Goal: Task Accomplishment & Management: Use online tool/utility

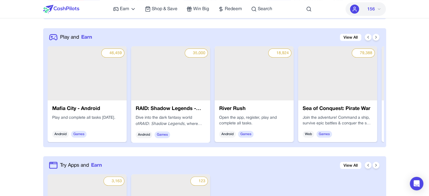
scroll to position [254, 0]
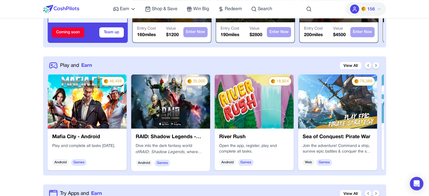
click at [378, 65] on button at bounding box center [375, 65] width 7 height 7
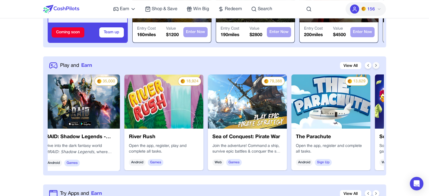
click at [378, 65] on icon at bounding box center [375, 65] width 5 height 5
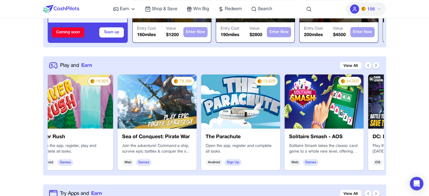
click at [378, 65] on icon at bounding box center [375, 65] width 5 height 5
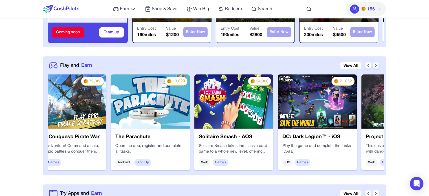
click at [378, 65] on icon at bounding box center [375, 65] width 5 height 5
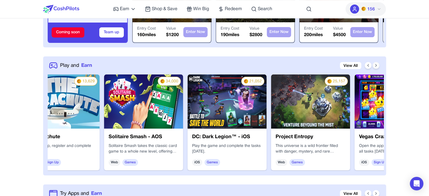
click at [378, 65] on icon at bounding box center [375, 65] width 5 height 5
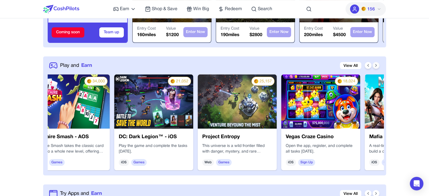
click at [378, 65] on icon at bounding box center [375, 65] width 5 height 5
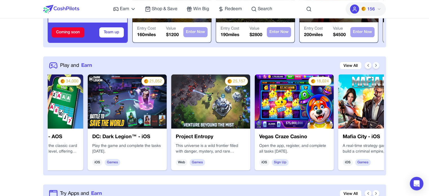
click at [378, 65] on icon at bounding box center [375, 65] width 5 height 5
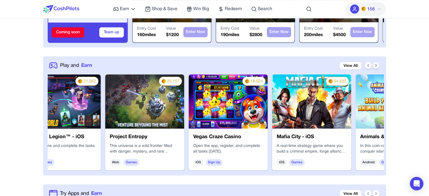
click at [378, 65] on icon at bounding box center [375, 65] width 5 height 5
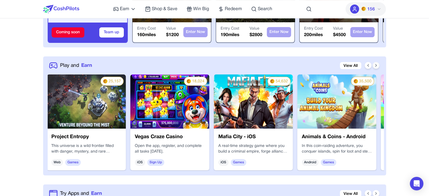
click at [378, 65] on icon at bounding box center [375, 65] width 5 height 5
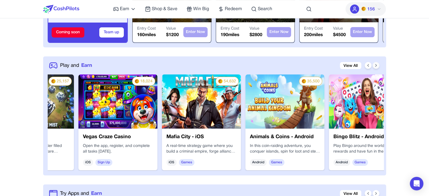
click at [378, 65] on icon at bounding box center [375, 65] width 5 height 5
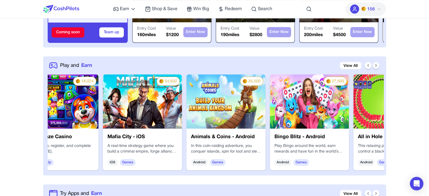
click at [378, 65] on icon at bounding box center [375, 65] width 5 height 5
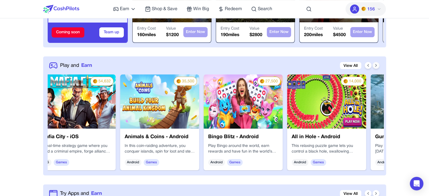
click at [378, 65] on icon at bounding box center [375, 65] width 5 height 5
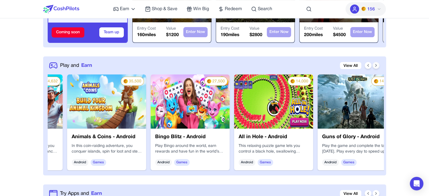
click at [378, 65] on icon at bounding box center [375, 65] width 5 height 5
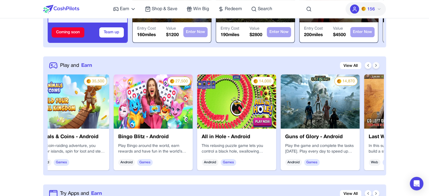
click at [378, 65] on icon at bounding box center [375, 65] width 5 height 5
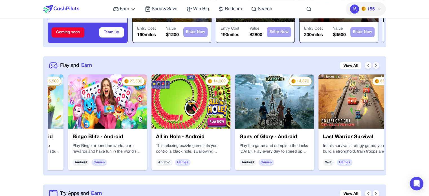
click at [378, 65] on icon at bounding box center [375, 65] width 5 height 5
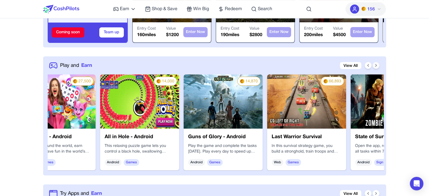
click at [378, 65] on icon at bounding box center [375, 65] width 5 height 5
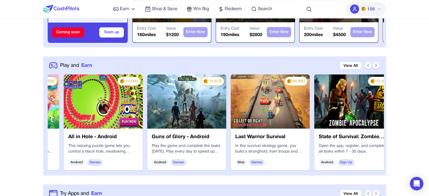
click at [378, 65] on icon at bounding box center [375, 65] width 5 height 5
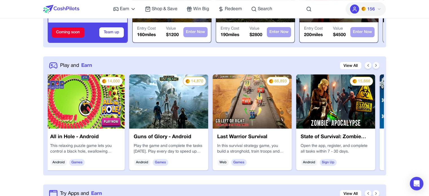
click at [378, 65] on icon at bounding box center [375, 65] width 5 height 5
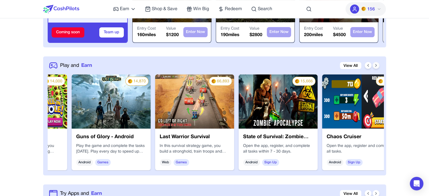
click at [378, 65] on icon at bounding box center [375, 65] width 5 height 5
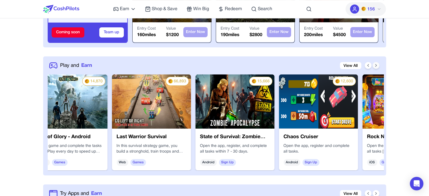
click at [378, 65] on icon at bounding box center [375, 65] width 5 height 5
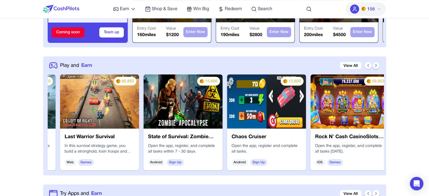
click at [378, 65] on icon at bounding box center [375, 65] width 5 height 5
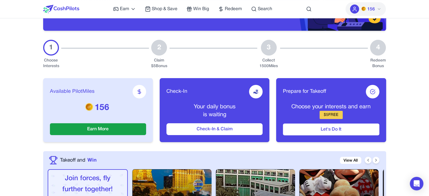
scroll to position [0, 0]
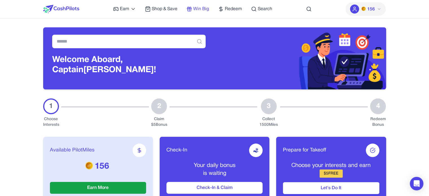
click at [207, 7] on span "Win Big" at bounding box center [201, 9] width 16 height 7
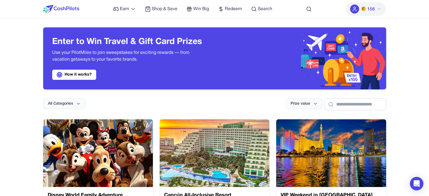
click at [67, 6] on img at bounding box center [61, 9] width 36 height 8
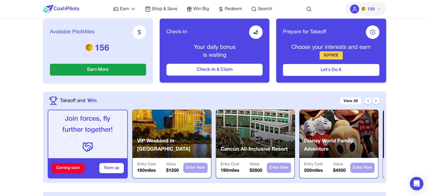
scroll to position [141, 0]
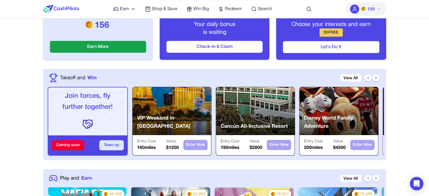
click at [120, 143] on button "Team up" at bounding box center [111, 145] width 25 height 10
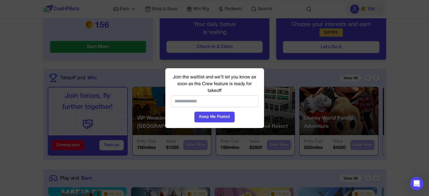
click at [276, 74] on div at bounding box center [214, 98] width 429 height 196
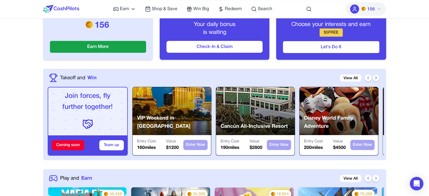
click at [378, 77] on button at bounding box center [375, 77] width 7 height 7
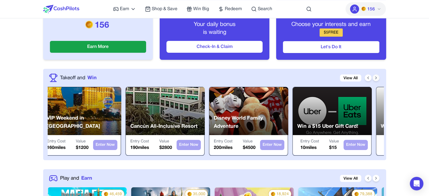
click at [376, 79] on icon at bounding box center [375, 78] width 5 height 5
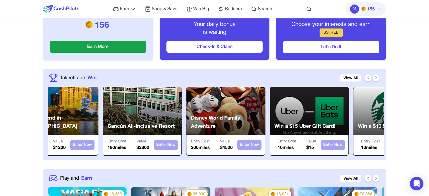
scroll to position [0, 180]
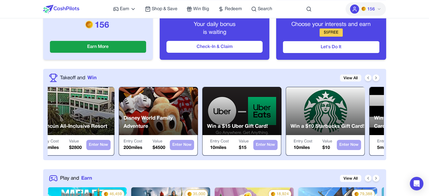
click at [351, 77] on link "View All" at bounding box center [350, 77] width 21 height 7
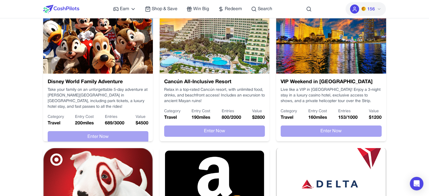
scroll to position [113, 0]
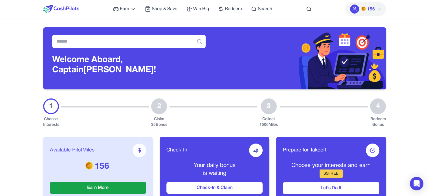
click at [360, 9] on button "156" at bounding box center [365, 9] width 40 height 14
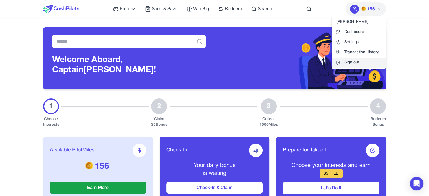
click at [360, 62] on button "Sign out" at bounding box center [358, 62] width 54 height 10
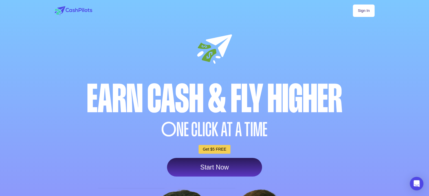
click at [366, 10] on link "Sign In" at bounding box center [363, 11] width 21 height 12
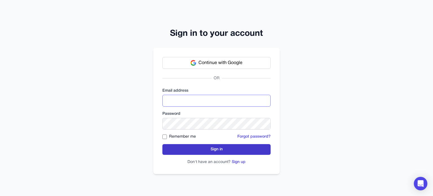
type input "**********"
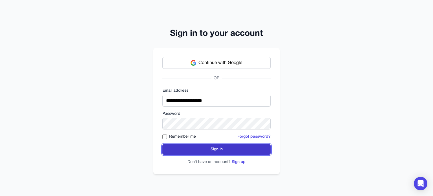
click at [230, 148] on button "Sign in" at bounding box center [216, 149] width 108 height 11
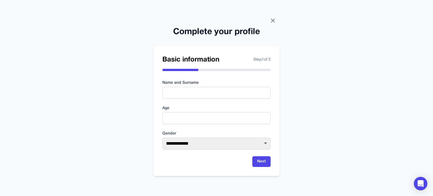
click at [273, 19] on icon at bounding box center [272, 20] width 7 height 7
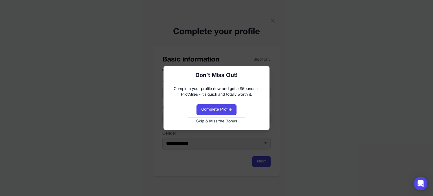
click at [221, 123] on button "Skip & Miss the Bonus" at bounding box center [216, 122] width 95 height 6
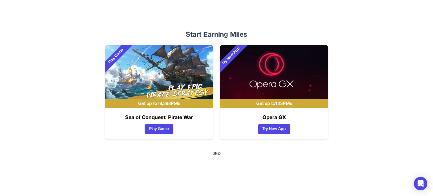
click at [340, 118] on div "Play Game Get up to 79,388 PMs Sea of Conquest: Pirate War Play Game Try New Ap…" at bounding box center [216, 92] width 343 height 94
click at [217, 153] on button "Skip" at bounding box center [216, 154] width 8 height 6
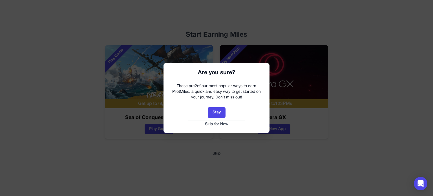
click at [215, 123] on button "Skip for Now" at bounding box center [216, 124] width 95 height 6
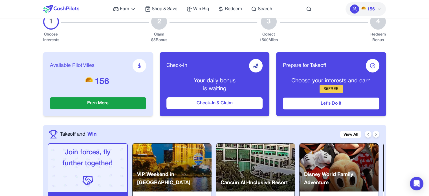
scroll to position [141, 0]
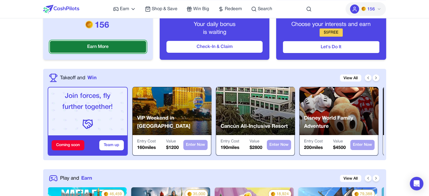
click at [128, 43] on button "Earn More" at bounding box center [98, 47] width 96 height 12
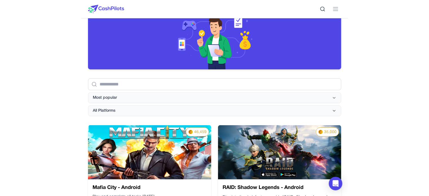
scroll to position [85, 0]
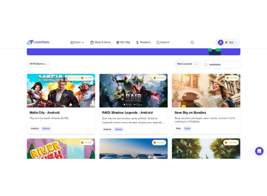
scroll to position [28, 0]
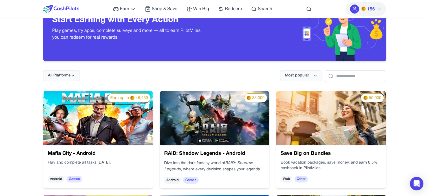
drag, startPoint x: 144, startPoint y: 97, endPoint x: 133, endPoint y: 84, distance: 16.8
drag, startPoint x: 140, startPoint y: 98, endPoint x: 248, endPoint y: 66, distance: 112.5
click at [248, 66] on div "All Platforms Most popular" at bounding box center [214, 71] width 343 height 21
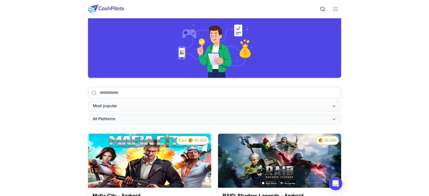
scroll to position [113, 0]
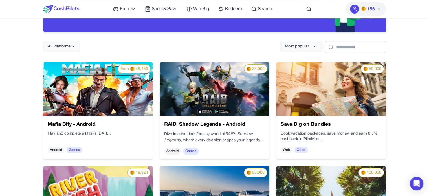
scroll to position [56, 0]
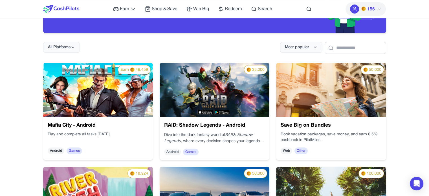
click at [238, 46] on div "All Platforms Most popular" at bounding box center [214, 43] width 343 height 21
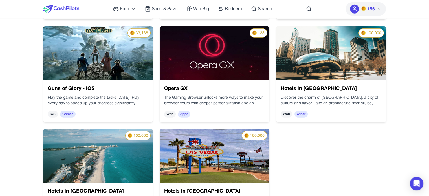
scroll to position [1324, 0]
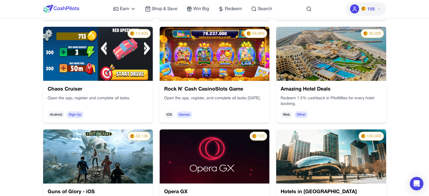
click at [69, 12] on img at bounding box center [61, 9] width 36 height 8
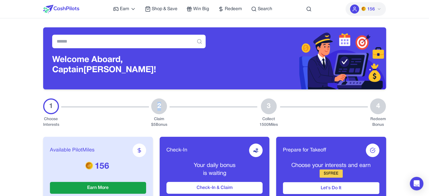
drag, startPoint x: 159, startPoint y: 105, endPoint x: 154, endPoint y: 105, distance: 5.1
click at [154, 105] on div "2" at bounding box center [159, 106] width 16 height 16
click at [136, 46] on input "text" at bounding box center [128, 42] width 153 height 14
type input "****"
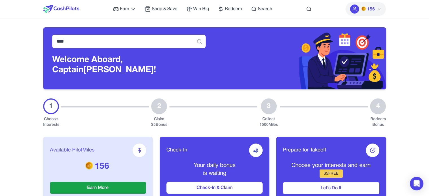
click at [311, 6] on div "Earn Play Games Enjoy fun games and earn Try New App Test new app for rewards T…" at bounding box center [214, 9] width 343 height 18
click at [305, 11] on div "Earn Play Games Enjoy fun games and earn Try New App Test new app for rewards T…" at bounding box center [214, 9] width 343 height 18
click at [307, 8] on icon at bounding box center [309, 9] width 6 height 6
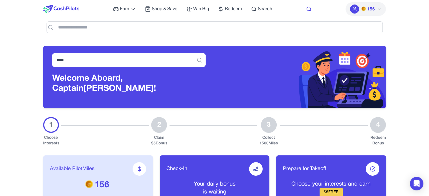
click at [307, 11] on icon at bounding box center [309, 9] width 6 height 6
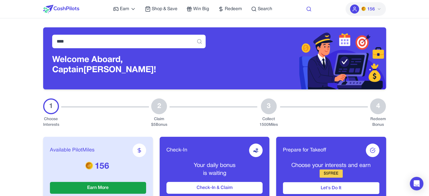
click at [307, 11] on icon at bounding box center [309, 9] width 6 height 6
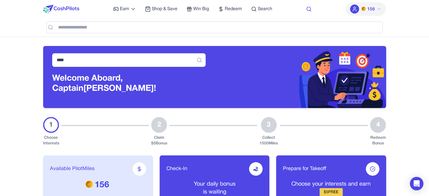
click at [307, 11] on icon at bounding box center [309, 9] width 6 height 6
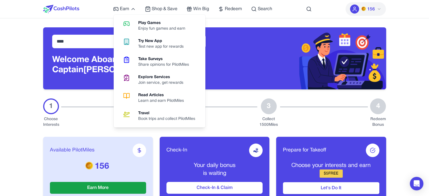
click at [144, 25] on div "Play Games" at bounding box center [164, 23] width 52 height 6
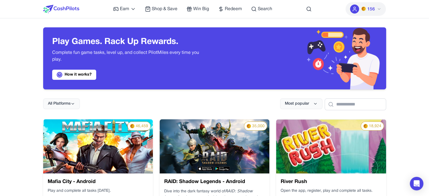
scroll to position [85, 0]
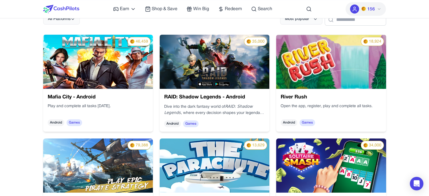
click at [145, 73] on img at bounding box center [98, 62] width 110 height 54
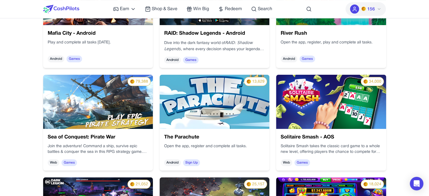
scroll to position [148, 0]
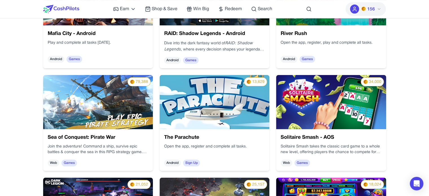
click at [223, 97] on img at bounding box center [214, 102] width 110 height 54
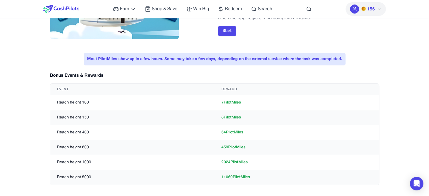
scroll to position [85, 0]
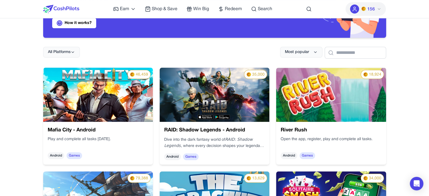
scroll to position [43, 0]
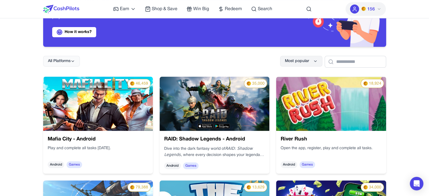
click at [304, 107] on img at bounding box center [331, 104] width 110 height 54
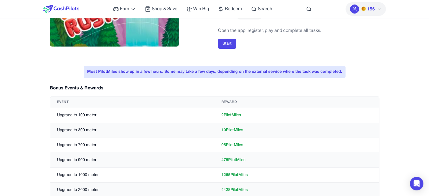
scroll to position [85, 0]
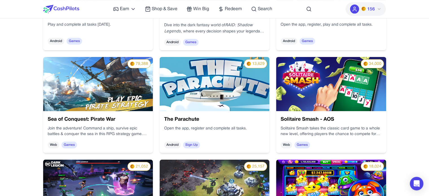
scroll to position [162, 0]
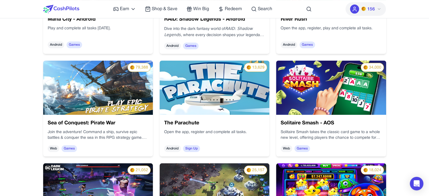
click at [201, 93] on img at bounding box center [214, 88] width 110 height 54
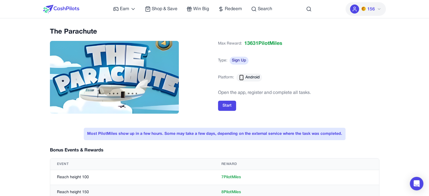
scroll to position [56, 0]
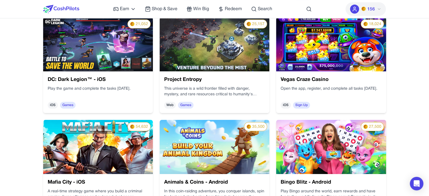
scroll to position [311, 0]
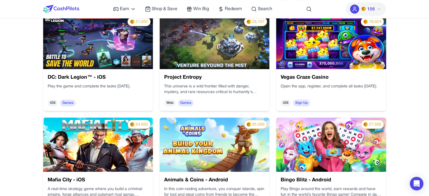
click at [251, 144] on img at bounding box center [214, 145] width 110 height 54
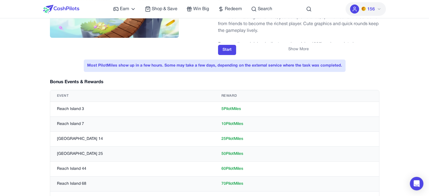
scroll to position [85, 0]
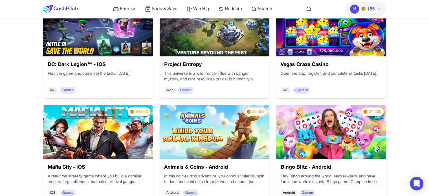
scroll to position [323, 0]
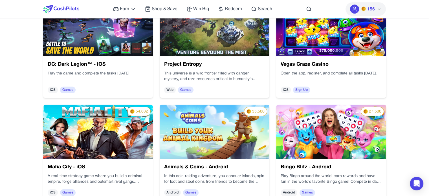
click at [199, 130] on img at bounding box center [214, 132] width 110 height 54
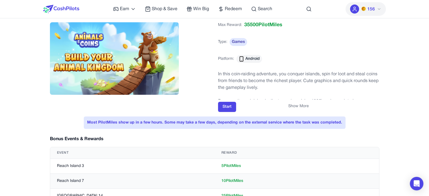
scroll to position [56, 0]
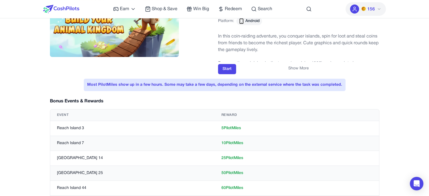
scroll to position [267, 0]
